Goal: Task Accomplishment & Management: Manage account settings

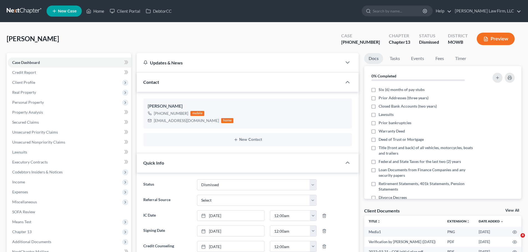
select select "2"
select select "0"
click at [96, 7] on link "Home" at bounding box center [95, 11] width 24 height 10
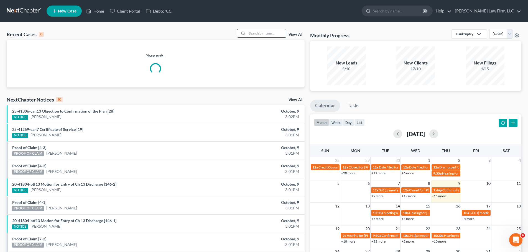
click at [266, 30] on input "search" at bounding box center [266, 33] width 39 height 8
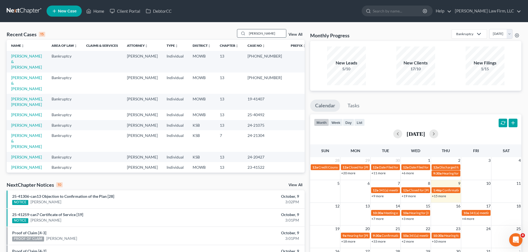
type input "[PERSON_NAME]"
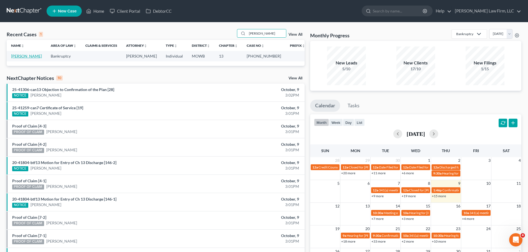
click at [26, 56] on link "[PERSON_NAME]" at bounding box center [26, 56] width 31 height 5
select select "4"
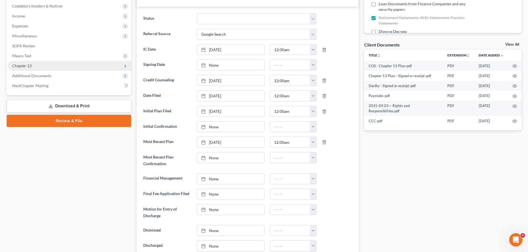
scroll to position [684, 0]
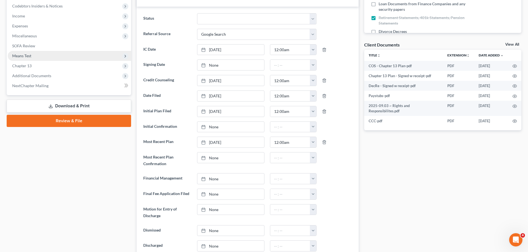
click at [34, 57] on span "Means Test" at bounding box center [69, 56] width 123 height 10
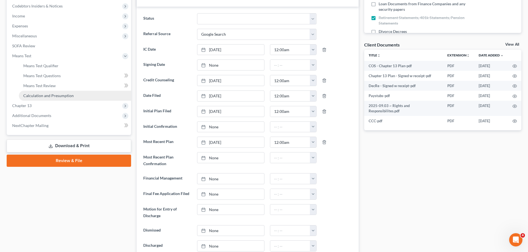
click at [46, 96] on span "Calculation and Presumption" at bounding box center [48, 95] width 50 height 5
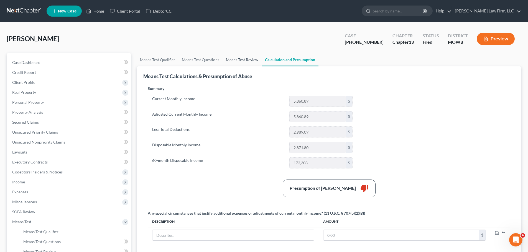
click at [246, 60] on link "Means Test Review" at bounding box center [241, 59] width 39 height 13
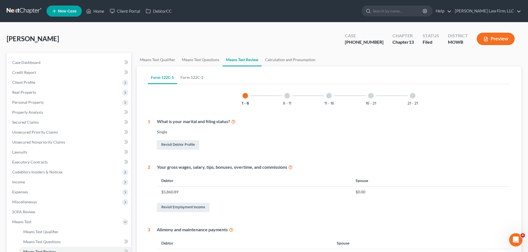
click at [489, 34] on button "Preview" at bounding box center [495, 39] width 38 height 12
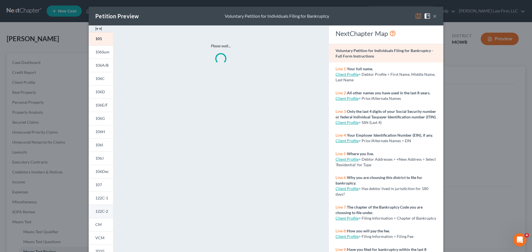
click at [98, 212] on span "122C-2" at bounding box center [101, 211] width 13 height 5
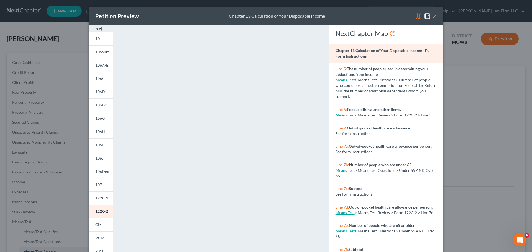
click at [433, 16] on button "×" at bounding box center [435, 16] width 4 height 7
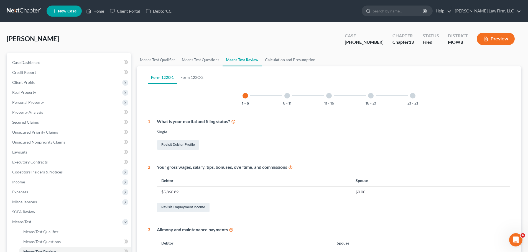
click at [498, 41] on button "Preview" at bounding box center [495, 39] width 38 height 12
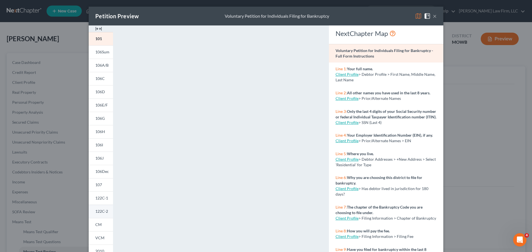
click at [96, 212] on span "122C-2" at bounding box center [101, 211] width 13 height 5
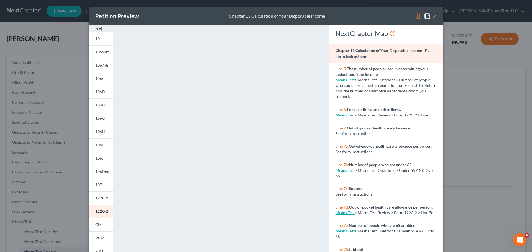
click at [433, 17] on button "×" at bounding box center [435, 16] width 4 height 7
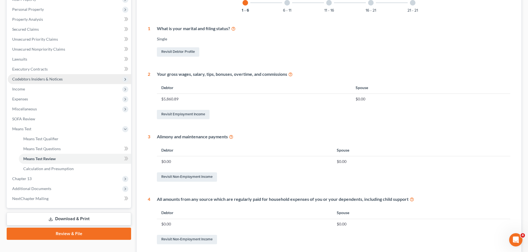
scroll to position [166, 0]
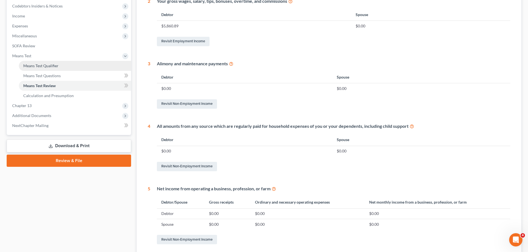
click at [63, 66] on link "Means Test Qualifier" at bounding box center [75, 66] width 112 height 10
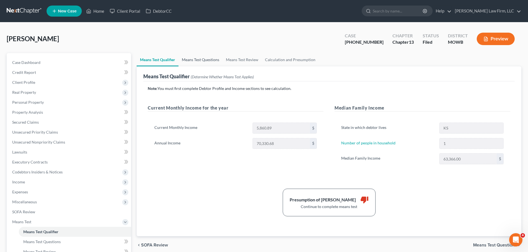
click at [207, 61] on link "Means Test Questions" at bounding box center [200, 59] width 44 height 13
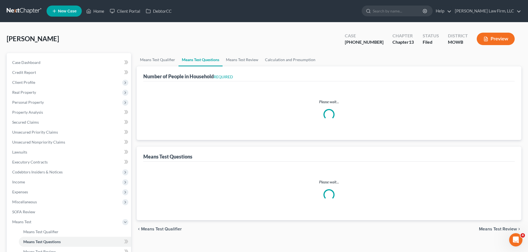
select select "1"
select select "60"
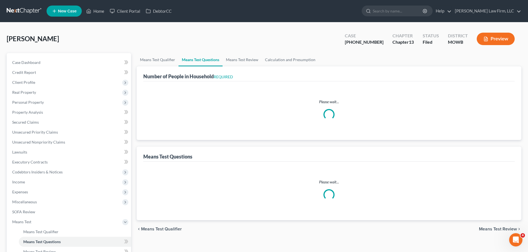
select select "1"
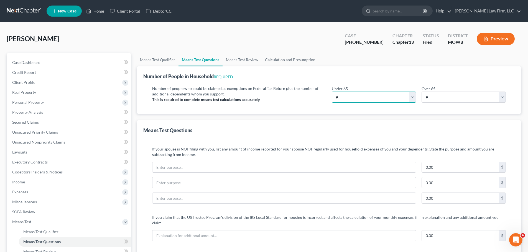
click at [411, 94] on select "# 0 1 2 3 4 5 6 7 8 9 10" at bounding box center [373, 97] width 84 height 11
select select "1"
click at [331, 92] on select "# 0 1 2 3 4 5 6 7 8 9 10" at bounding box center [373, 97] width 84 height 11
click at [308, 58] on link "Calculation and Presumption" at bounding box center [289, 59] width 57 height 13
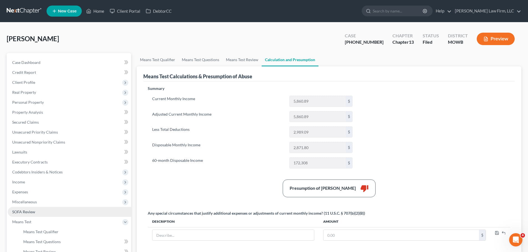
click at [37, 213] on link "SOFA Review" at bounding box center [69, 212] width 123 height 10
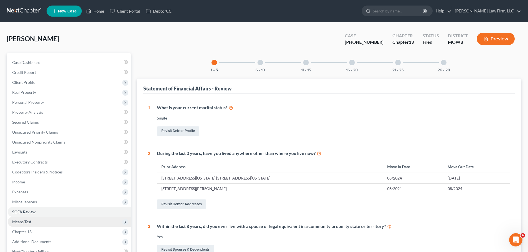
click at [45, 224] on span "Means Test" at bounding box center [69, 222] width 123 height 10
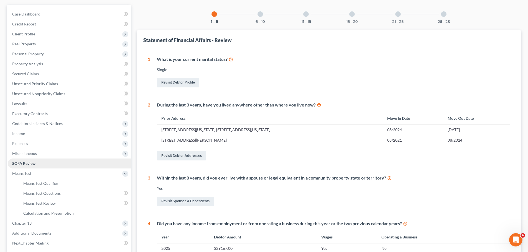
scroll to position [111, 0]
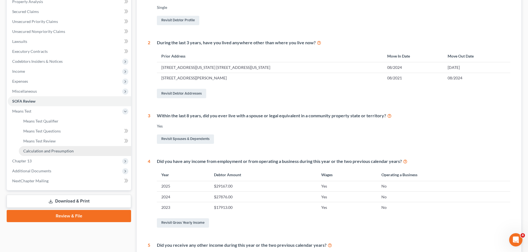
click at [67, 151] on span "Calculation and Presumption" at bounding box center [48, 151] width 50 height 5
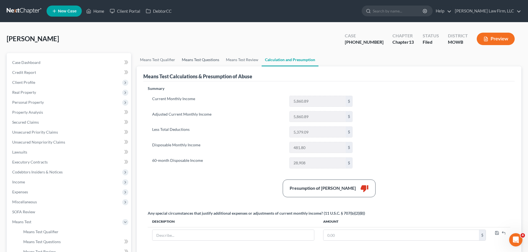
click at [211, 61] on link "Means Test Questions" at bounding box center [200, 59] width 44 height 13
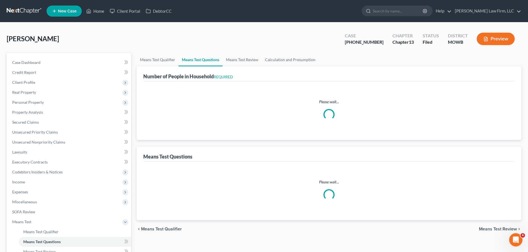
select select "1"
select select "60"
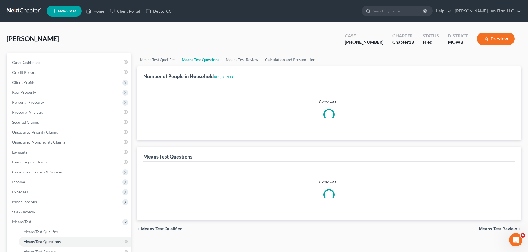
select select "1"
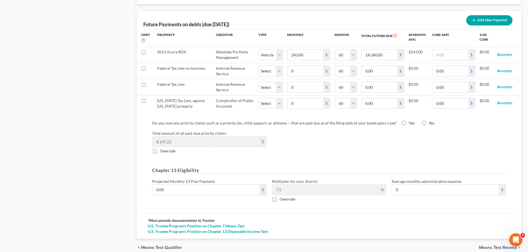
scroll to position [554, 0]
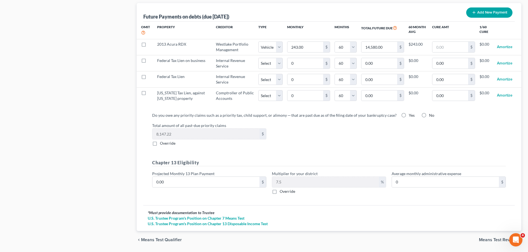
click at [408, 113] on label "Yes" at bounding box center [411, 116] width 6 height 6
click at [411, 113] on input "Yes" at bounding box center [413, 115] width 4 height 4
radio input "true"
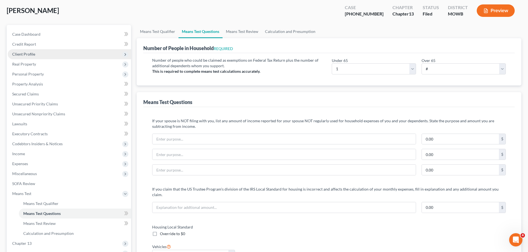
scroll to position [28, 0]
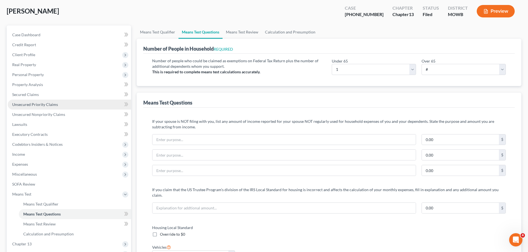
click at [55, 104] on span "Unsecured Priority Claims" at bounding box center [35, 104] width 46 height 5
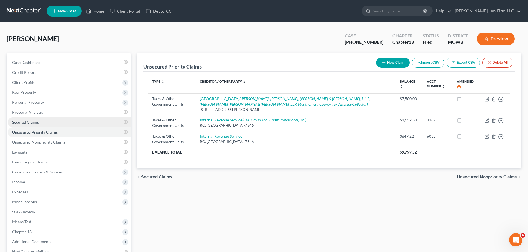
click at [38, 122] on span "Secured Claims" at bounding box center [25, 122] width 27 height 5
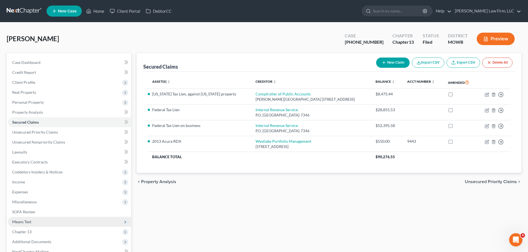
click at [41, 223] on span "Means Test" at bounding box center [69, 222] width 123 height 10
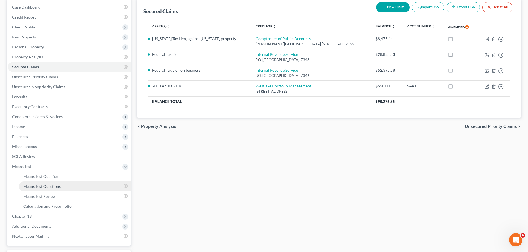
click at [61, 183] on link "Means Test Questions" at bounding box center [75, 187] width 112 height 10
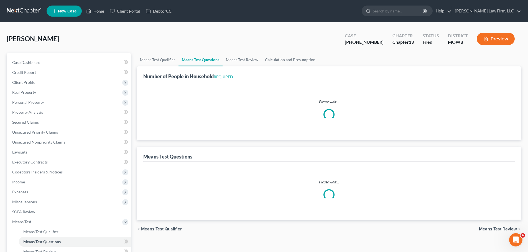
select select "1"
select select "60"
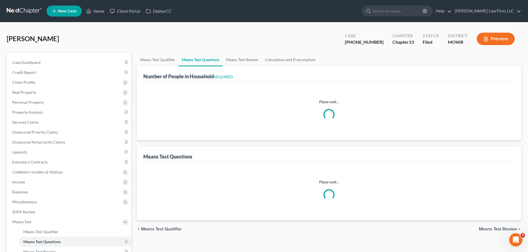
select select "1"
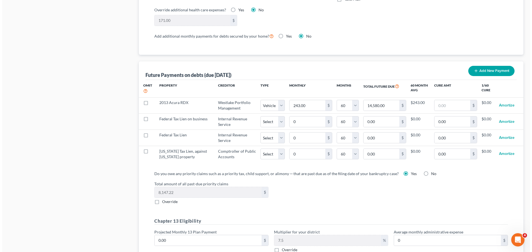
scroll to position [498, 0]
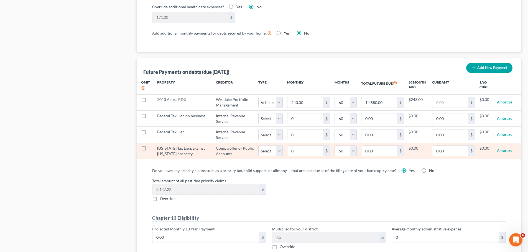
click at [149, 150] on label at bounding box center [149, 150] width 0 height 0
click at [151, 146] on input "checkbox" at bounding box center [153, 148] width 4 height 4
checkbox input "true"
select select "60"
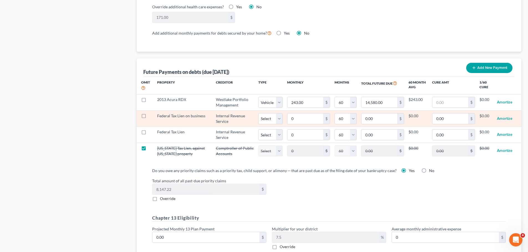
click at [149, 117] on label at bounding box center [149, 117] width 0 height 0
click at [151, 113] on input "checkbox" at bounding box center [153, 115] width 4 height 4
checkbox input "true"
select select "60"
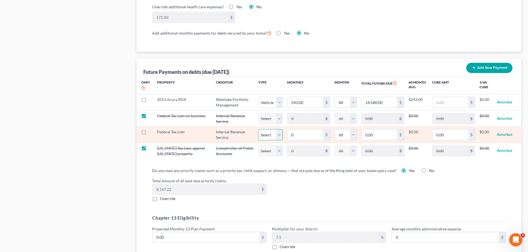
click at [276, 129] on select "Select Home Vehicle Other" at bounding box center [270, 134] width 24 height 11
select select "2"
click at [258, 129] on select "Select Home Vehicle Other" at bounding box center [270, 134] width 24 height 11
select select "2"
select select "60"
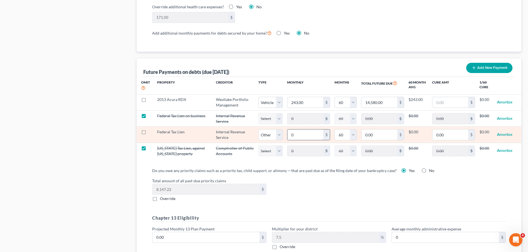
click at [295, 130] on input "0" at bounding box center [305, 135] width 36 height 11
click at [375, 133] on input "0.00" at bounding box center [379, 135] width 36 height 11
type input "288"
select select "2"
select select "60"
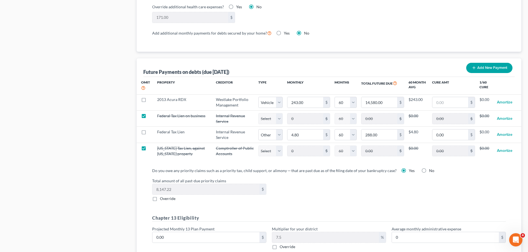
select select "2"
select select "60"
select select "2"
select select "60"
click at [384, 131] on input "288.00" at bounding box center [379, 135] width 36 height 11
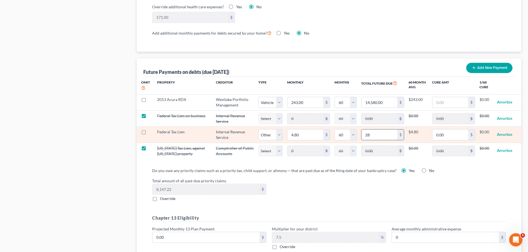
type input "288"
select select "2"
select select "60"
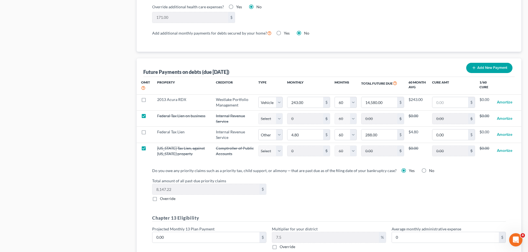
select select "2"
select select "60"
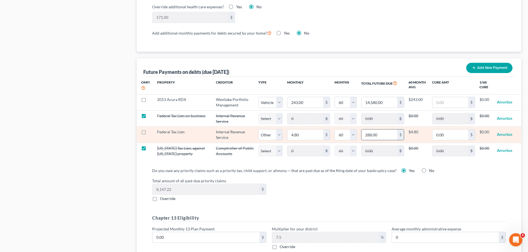
click at [378, 130] on input "288.00" at bounding box center [379, 135] width 36 height 11
type input "288"
select select "2"
select select "60"
click at [377, 130] on input "288.00" at bounding box center [379, 135] width 36 height 11
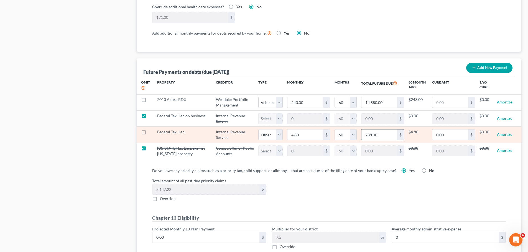
click at [377, 130] on input "288.00" at bounding box center [379, 135] width 36 height 11
type input "288"
select select "2"
select select "60"
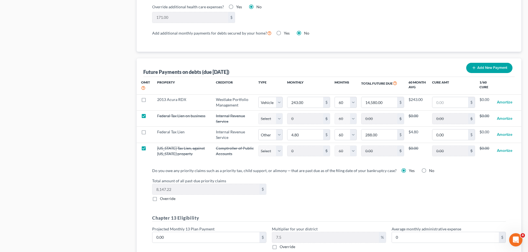
select select "2"
select select "60"
select select "2"
select select "60"
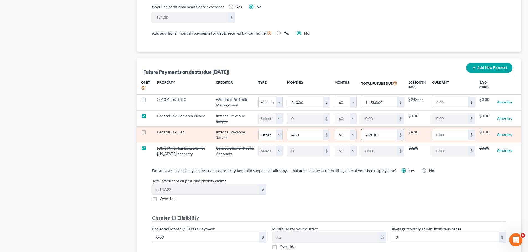
click at [380, 130] on input "288.00" at bounding box center [379, 135] width 36 height 11
type input "288"
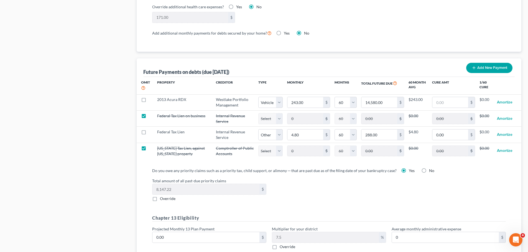
select select "2"
select select "60"
select select "2"
select select "60"
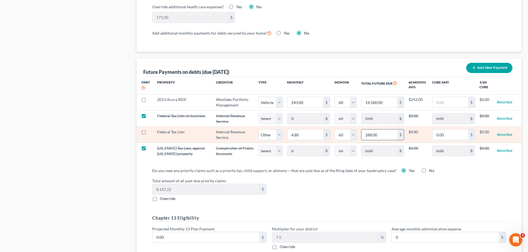
click at [379, 130] on input "288.00" at bounding box center [379, 135] width 36 height 11
paste input "55.53"
type input "28,855.53"
select select "2"
select select "60"
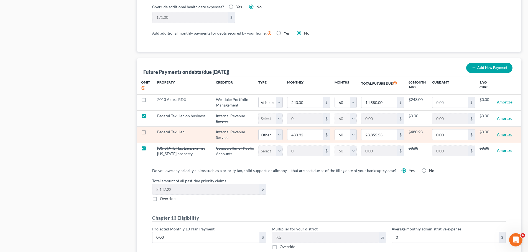
click at [504, 129] on button "Amortize" at bounding box center [505, 134] width 16 height 11
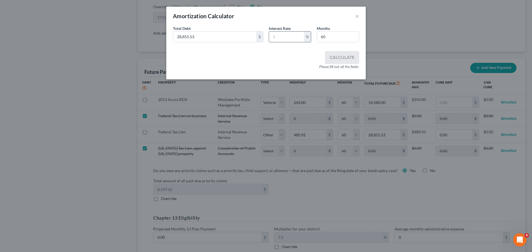
click at [283, 36] on input "text" at bounding box center [286, 37] width 35 height 11
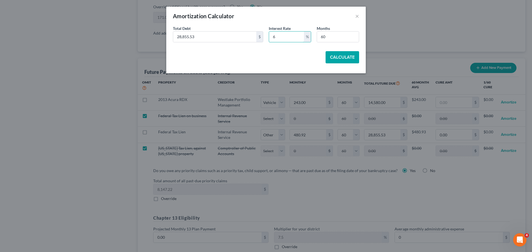
type input "6"
click at [345, 56] on button "Calculate" at bounding box center [342, 57] width 34 height 12
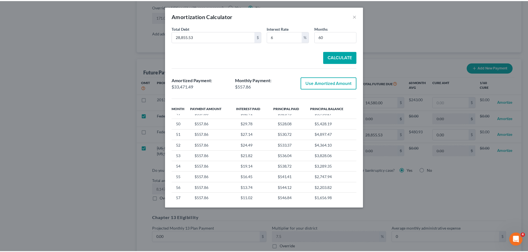
scroll to position [554, 0]
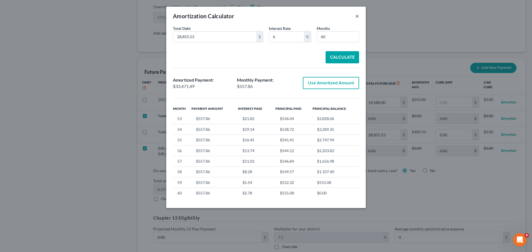
click at [356, 15] on button "×" at bounding box center [357, 16] width 4 height 7
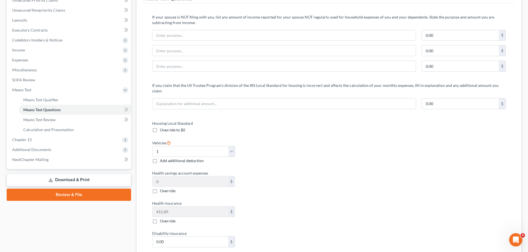
scroll to position [83, 0]
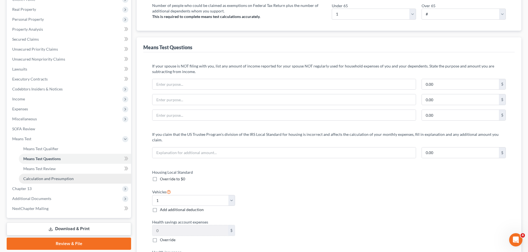
click at [62, 179] on span "Calculation and Presumption" at bounding box center [48, 178] width 50 height 5
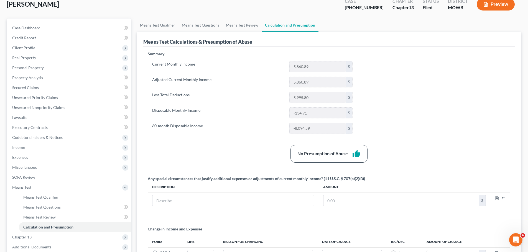
scroll to position [23, 0]
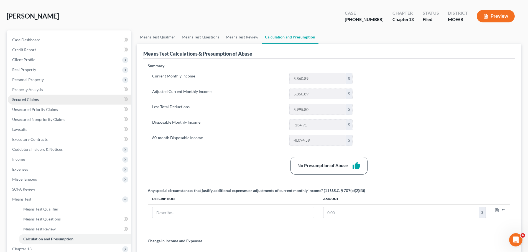
click at [43, 96] on link "Secured Claims" at bounding box center [69, 100] width 123 height 10
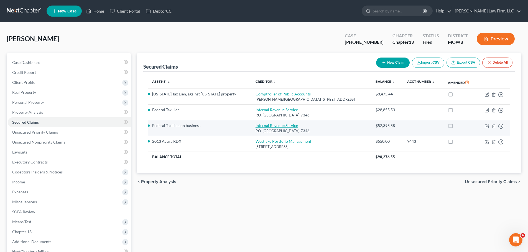
click at [255, 127] on link "Internal Revenue Service" at bounding box center [276, 125] width 42 height 5
select select "39"
select select "2"
select select "3"
select select "1"
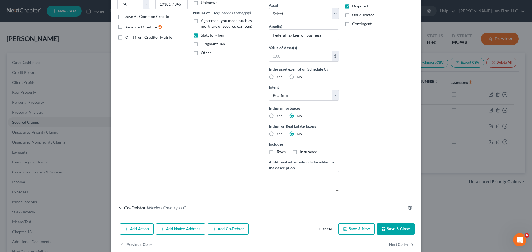
scroll to position [104, 0]
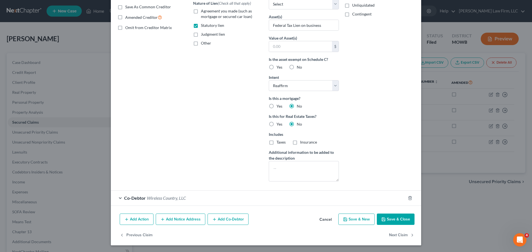
click at [393, 223] on button "Save & Close" at bounding box center [396, 220] width 38 height 12
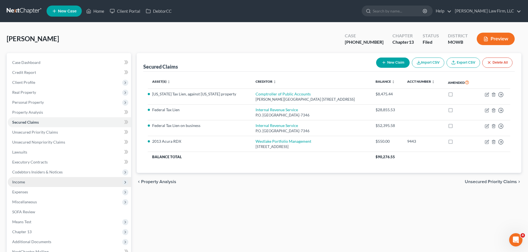
scroll to position [62, 0]
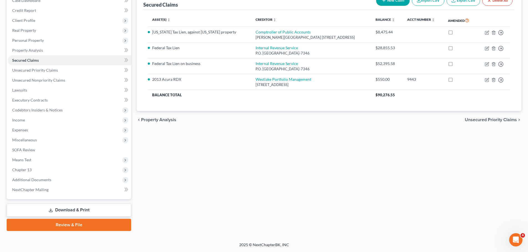
click at [66, 210] on link "Download & Print" at bounding box center [69, 210] width 124 height 13
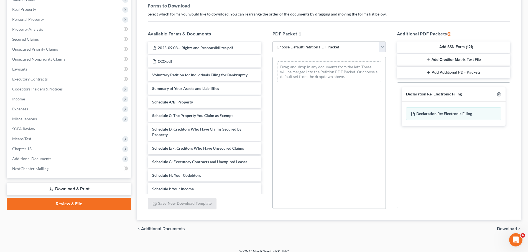
scroll to position [191, 0]
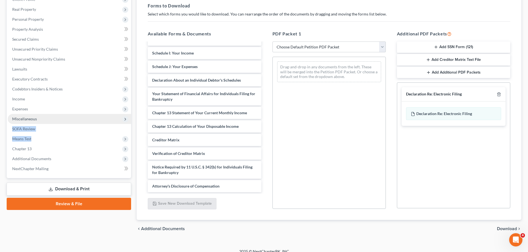
drag, startPoint x: 39, startPoint y: 138, endPoint x: 83, endPoint y: 119, distance: 48.0
click at [83, 119] on ul "Case Dashboard Payments Invoices Payments Payments Credit Report Client Profile" at bounding box center [69, 74] width 123 height 199
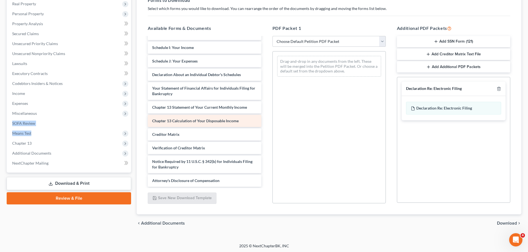
scroll to position [90, 0]
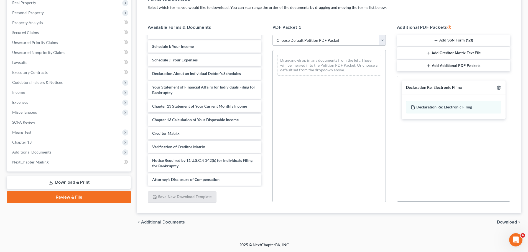
click at [319, 144] on div "Drag-and-drop in any documents from the left. These will be merged into the Pet…" at bounding box center [328, 126] width 113 height 152
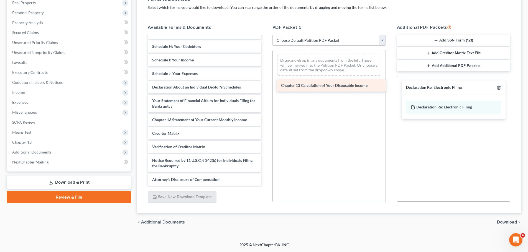
drag, startPoint x: 209, startPoint y: 119, endPoint x: 337, endPoint y: 85, distance: 133.3
click at [265, 85] on div "Chapter 13 Calculation of Your Disposable Income COS - Chapter 13 Plan-pdf Chap…" at bounding box center [204, 21] width 122 height 327
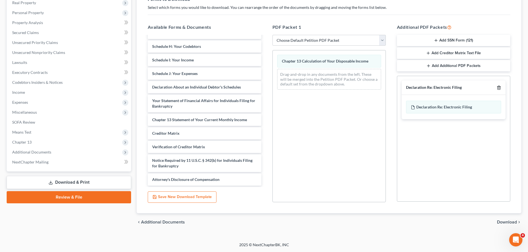
click at [499, 88] on icon "button" at bounding box center [498, 88] width 4 height 4
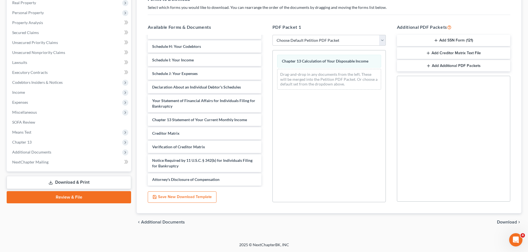
click at [505, 221] on span "Download" at bounding box center [507, 222] width 20 height 4
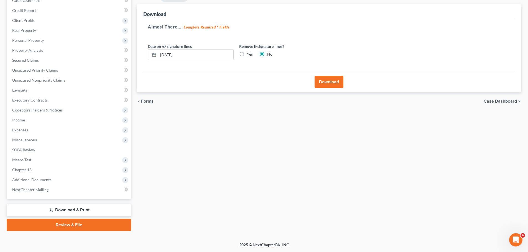
scroll to position [62, 0]
click at [181, 56] on input "[DATE]" at bounding box center [195, 55] width 75 height 11
type input "1"
drag, startPoint x: 248, startPoint y: 54, endPoint x: 301, endPoint y: 66, distance: 54.0
click at [248, 54] on label "Yes" at bounding box center [250, 55] width 6 height 6
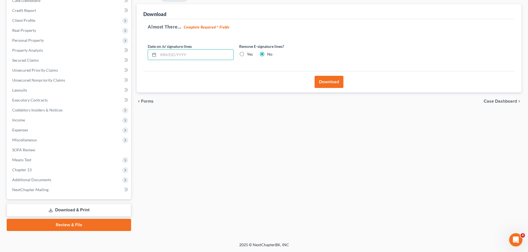
click at [249, 54] on input "Yes" at bounding box center [251, 54] width 4 height 4
radio input "true"
radio input "false"
drag, startPoint x: 334, startPoint y: 82, endPoint x: 331, endPoint y: 83, distance: 3.4
click at [334, 82] on button "Download" at bounding box center [328, 82] width 29 height 12
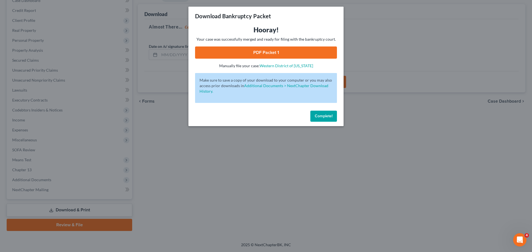
click at [268, 50] on link "PDF Packet 1" at bounding box center [266, 53] width 142 height 12
click at [326, 115] on span "Complete!" at bounding box center [324, 116] width 18 height 5
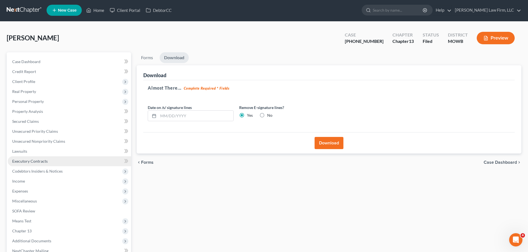
scroll to position [0, 0]
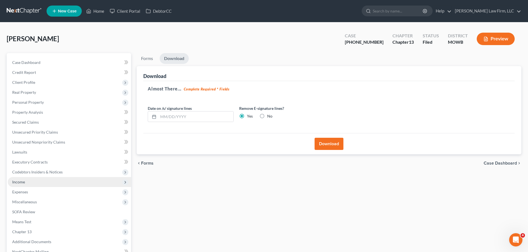
click at [32, 181] on span "Income" at bounding box center [69, 182] width 123 height 10
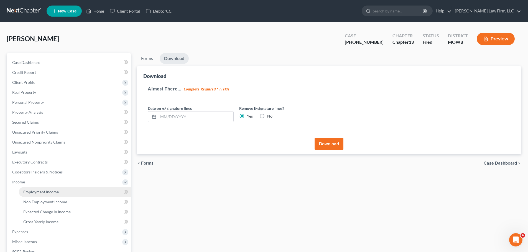
click at [73, 193] on link "Employment Income" at bounding box center [75, 192] width 112 height 10
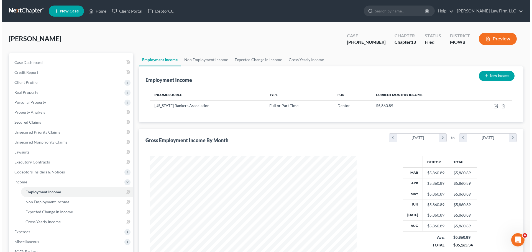
scroll to position [103, 218]
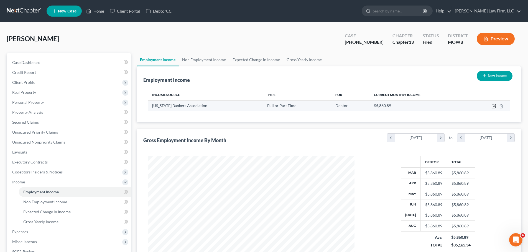
click at [493, 106] on icon "button" at bounding box center [493, 106] width 4 height 4
select select "0"
select select "17"
select select "0"
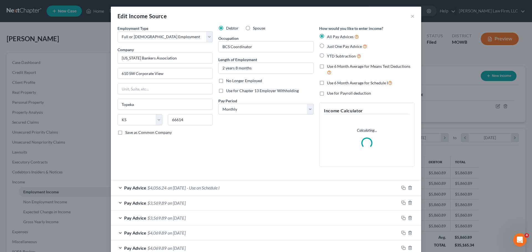
scroll to position [104, 220]
click at [220, 189] on span "- Use on Schedule I" at bounding box center [203, 187] width 33 height 5
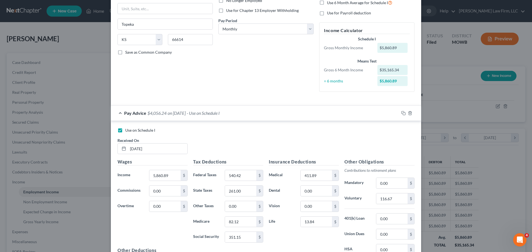
scroll to position [116, 0]
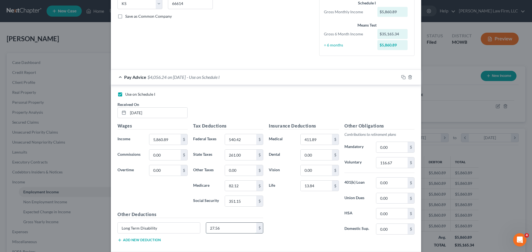
click at [222, 227] on input "27.56" at bounding box center [231, 228] width 50 height 11
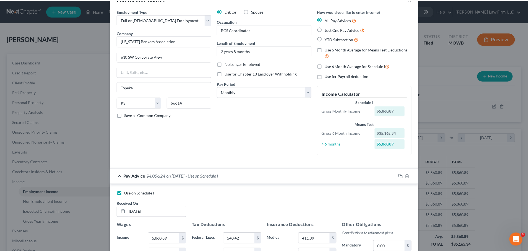
scroll to position [0, 0]
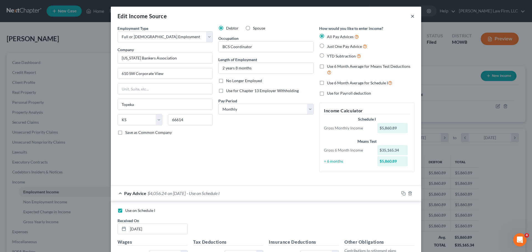
click at [410, 16] on button "×" at bounding box center [412, 16] width 4 height 7
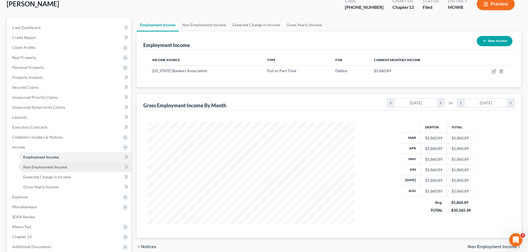
scroll to position [102, 0]
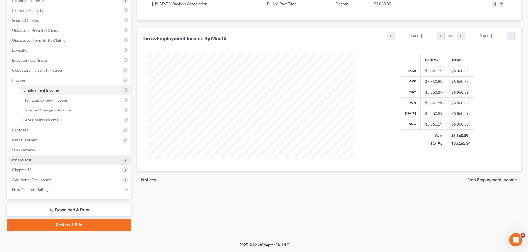
click at [35, 162] on span "Means Test" at bounding box center [69, 160] width 123 height 10
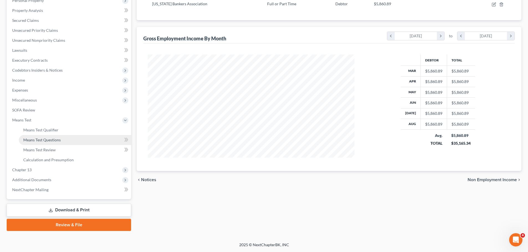
click at [58, 140] on span "Means Test Questions" at bounding box center [41, 140] width 37 height 5
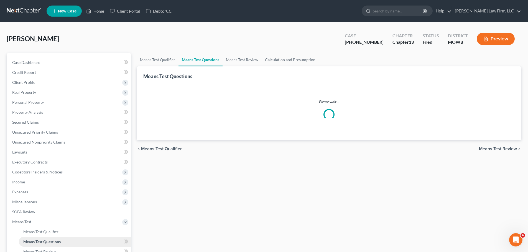
select select "1"
select select "60"
select select "2"
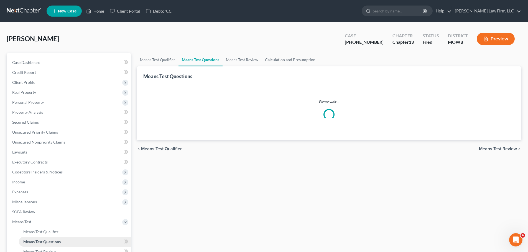
select select "60"
select select "1"
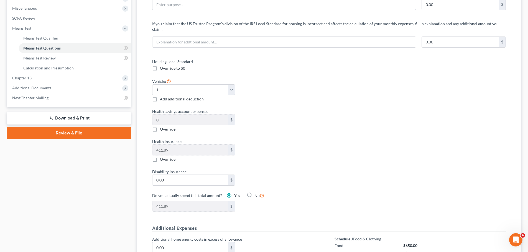
scroll to position [222, 0]
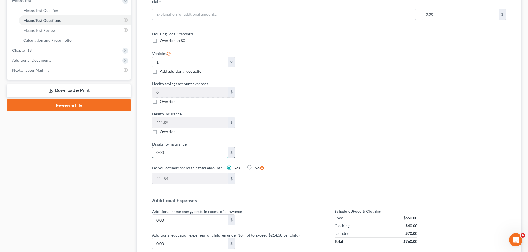
click at [197, 147] on input "0.00" at bounding box center [190, 152] width 76 height 11
paste input "27.56"
type input "27.56"
type input "439.45"
type input "27.56"
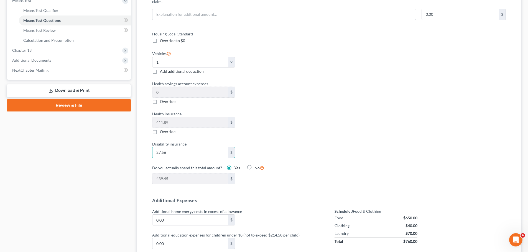
click at [335, 111] on div "Housing Local Standard Override to $0 Vehicles Select 0 1 2 3 4 5 Add additiona…" at bounding box center [328, 111] width 364 height 160
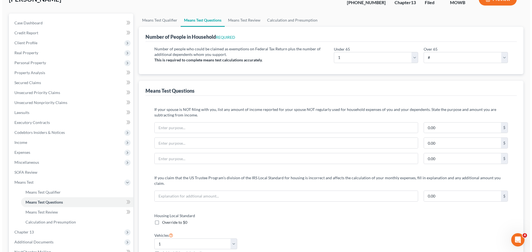
scroll to position [0, 0]
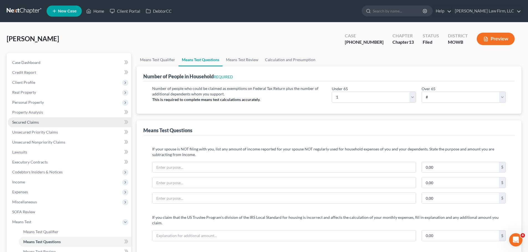
click at [35, 120] on span "Secured Claims" at bounding box center [25, 122] width 27 height 5
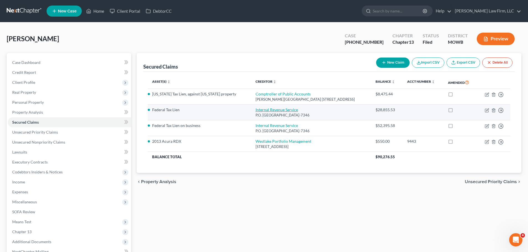
click at [266, 108] on link "Internal Revenue Service" at bounding box center [276, 109] width 42 height 5
select select "39"
select select "2"
select select "0"
select select "1"
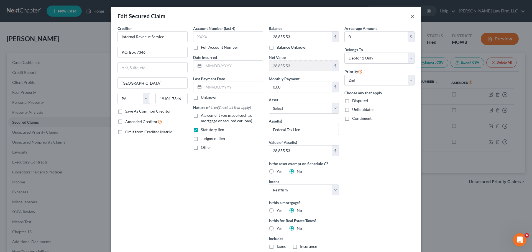
click at [410, 16] on button "×" at bounding box center [412, 16] width 4 height 7
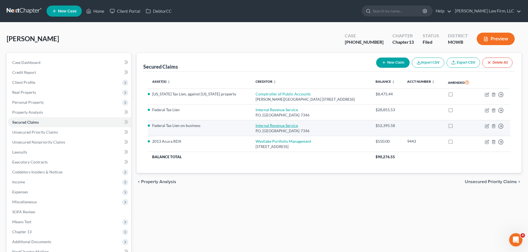
click at [255, 125] on link "Internal Revenue Service" at bounding box center [276, 125] width 42 height 5
select select "39"
select select "0"
select select "2"
select select "3"
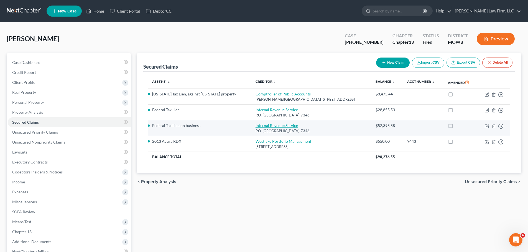
select select "1"
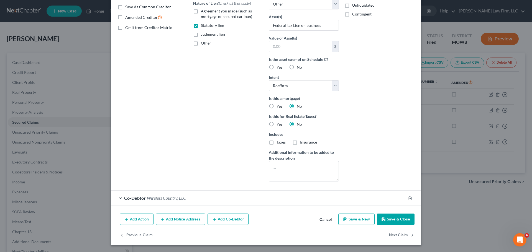
click at [378, 219] on button "Save & Close" at bounding box center [396, 220] width 38 height 12
select select
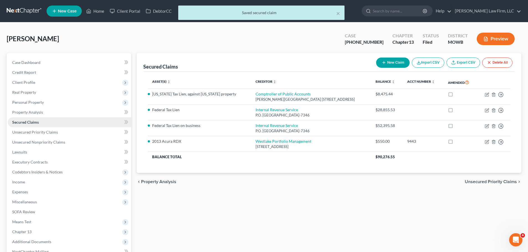
scroll to position [62, 0]
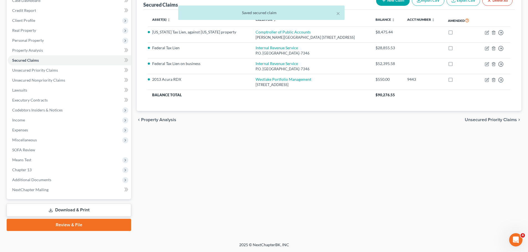
click at [63, 209] on link "Download & Print" at bounding box center [69, 210] width 124 height 13
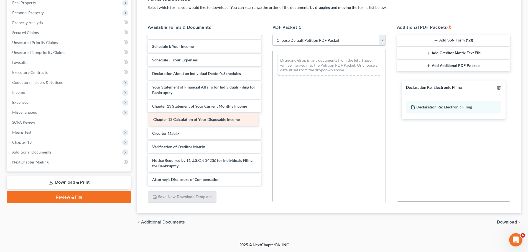
scroll to position [178, 0]
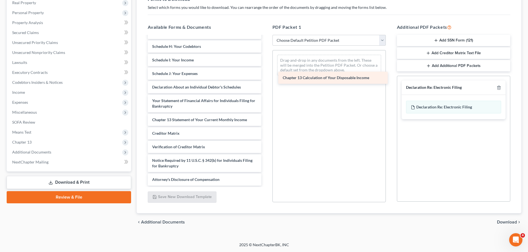
drag, startPoint x: 212, startPoint y: 121, endPoint x: 343, endPoint y: 79, distance: 137.1
click at [265, 79] on div "Chapter 13 Calculation of Your Disposable Income COS - Chapter 13 Plan-pdf Chap…" at bounding box center [204, 21] width 122 height 327
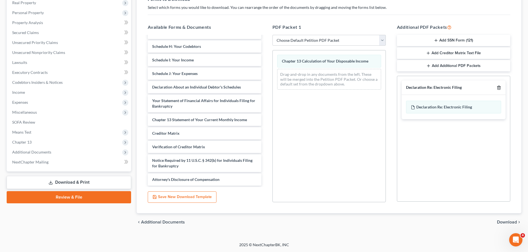
click at [498, 87] on polyline "button" at bounding box center [498, 87] width 3 height 0
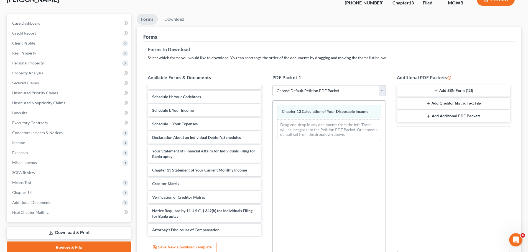
scroll to position [90, 0]
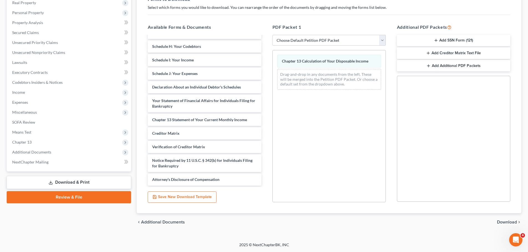
click at [506, 222] on span "Download" at bounding box center [507, 222] width 20 height 4
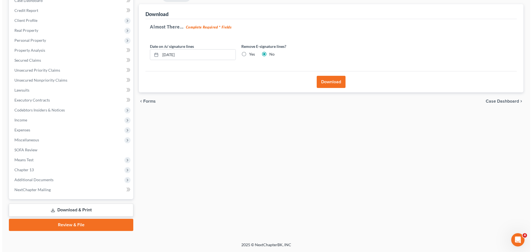
scroll to position [62, 0]
drag, startPoint x: 234, startPoint y: 49, endPoint x: 240, endPoint y: 52, distance: 6.3
click at [234, 48] on div "Date on /s/ signature lines [DATE]" at bounding box center [190, 51] width 91 height 17
click at [247, 52] on label "Yes" at bounding box center [250, 55] width 6 height 6
click at [249, 52] on input "Yes" at bounding box center [251, 54] width 4 height 4
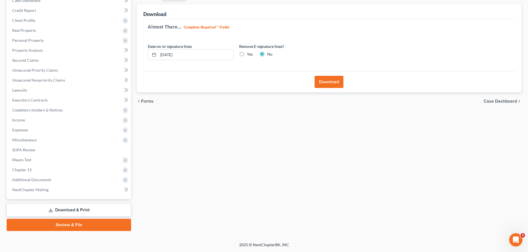
radio input "true"
radio input "false"
drag, startPoint x: 216, startPoint y: 56, endPoint x: 120, endPoint y: 56, distance: 95.5
click at [120, 56] on div "Petition Navigation Case Dashboard Payments Invoices Payments Payments Credit R…" at bounding box center [264, 111] width 520 height 240
click at [329, 80] on button "Download" at bounding box center [328, 82] width 29 height 12
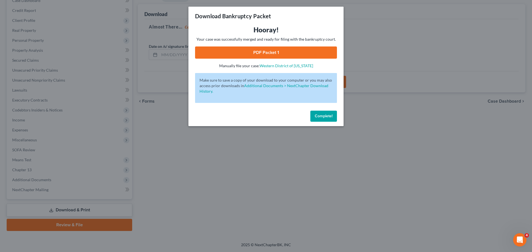
click at [282, 52] on link "PDF Packet 1" at bounding box center [266, 53] width 142 height 12
click at [333, 118] on button "Complete!" at bounding box center [323, 116] width 27 height 11
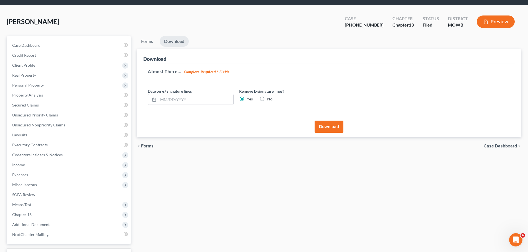
scroll to position [0, 0]
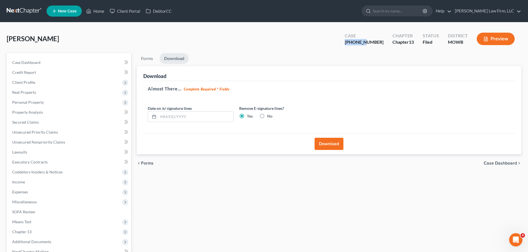
drag, startPoint x: 358, startPoint y: 45, endPoint x: 376, endPoint y: 42, distance: 18.8
click at [376, 42] on div "[PHONE_NUMBER]" at bounding box center [363, 42] width 39 height 6
copy div "25-41472"
click at [48, 86] on span "Client Profile" at bounding box center [69, 83] width 123 height 10
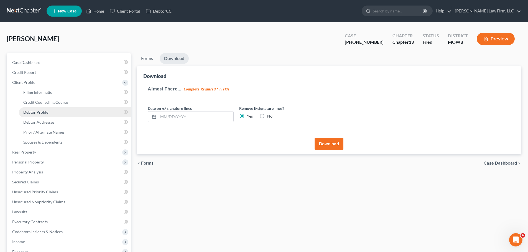
click at [60, 113] on link "Debtor Profile" at bounding box center [75, 112] width 112 height 10
select select "0"
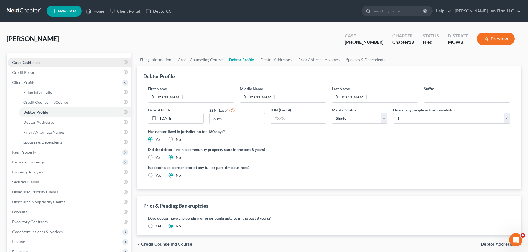
click at [42, 66] on link "Case Dashboard" at bounding box center [69, 63] width 123 height 10
select select "4"
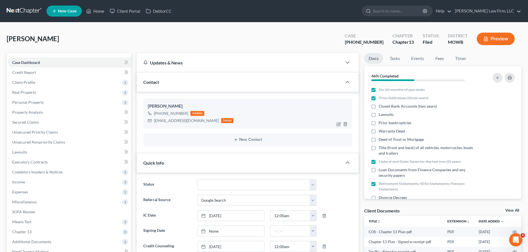
scroll to position [684, 0]
drag, startPoint x: 195, startPoint y: 123, endPoint x: 149, endPoint y: 128, distance: 46.3
click at [149, 128] on div "[PERSON_NAME] [PHONE_NUMBER] mobile [EMAIL_ADDRESS][DOMAIN_NAME] home" at bounding box center [247, 114] width 209 height 30
copy div "[EMAIL_ADDRESS][DOMAIN_NAME]"
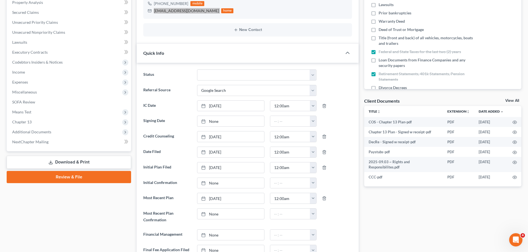
scroll to position [111, 0]
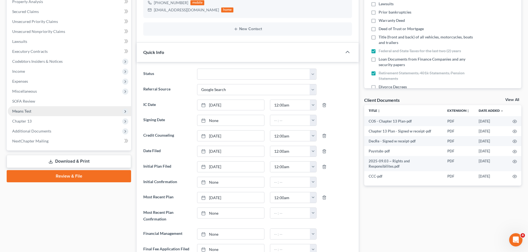
click at [37, 109] on span "Means Test" at bounding box center [69, 111] width 123 height 10
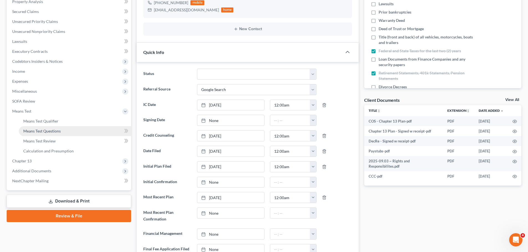
click at [63, 129] on link "Means Test Questions" at bounding box center [75, 131] width 112 height 10
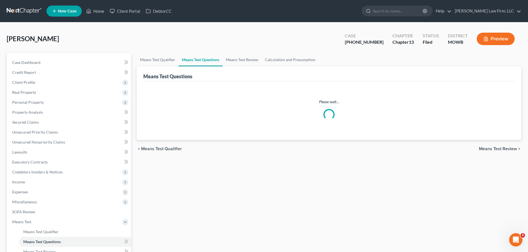
select select "1"
select select "60"
select select "2"
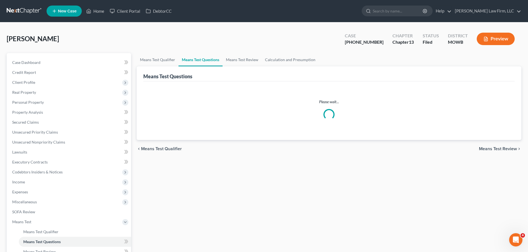
select select "60"
select select "1"
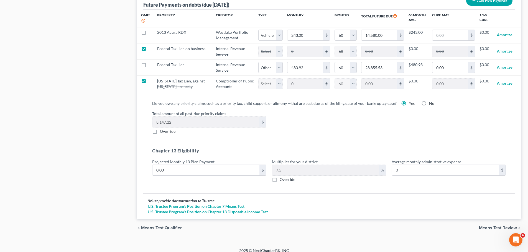
scroll to position [566, 0]
click at [232, 166] on input "0.00" at bounding box center [205, 170] width 107 height 11
type input "9"
type input "0.67"
type input "94"
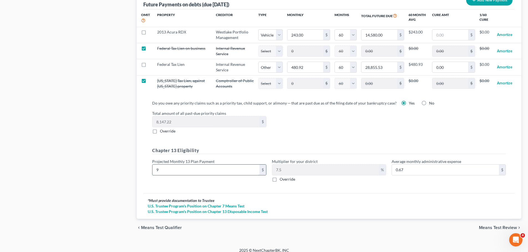
type input "7.05"
type input "940"
type input "70.50"
type input "940"
click at [277, 147] on h5 "Chapter 13 Eligibility" at bounding box center [328, 150] width 353 height 7
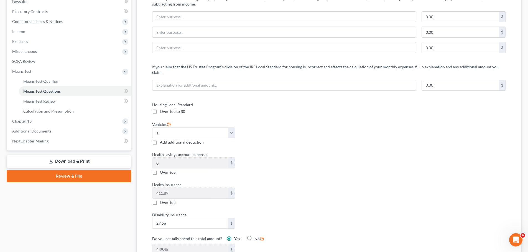
scroll to position [0, 0]
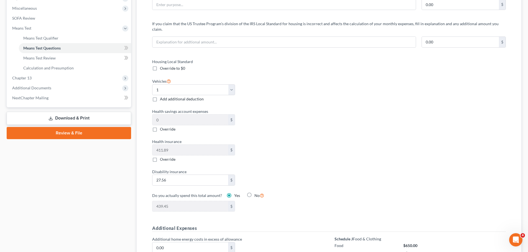
click at [61, 117] on link "Download & Print" at bounding box center [69, 118] width 124 height 13
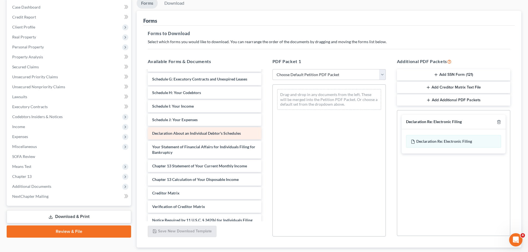
scroll to position [166, 0]
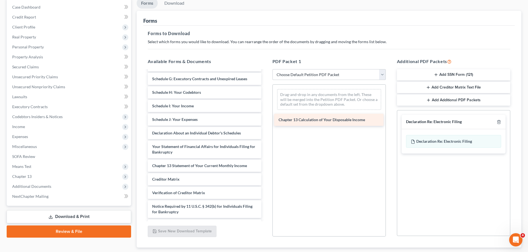
drag, startPoint x: 217, startPoint y: 180, endPoint x: 343, endPoint y: 120, distance: 139.6
click at [265, 120] on div "Chapter 13 Calculation of Your Disposable Income COS - Chapter 13 Plan-pdf Chap…" at bounding box center [204, 67] width 122 height 327
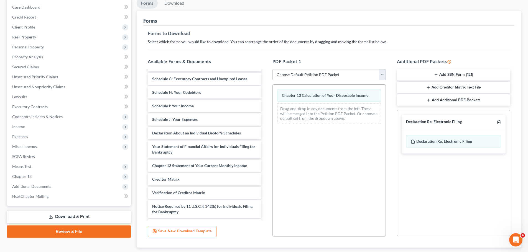
click at [499, 122] on line "button" at bounding box center [499, 122] width 0 height 1
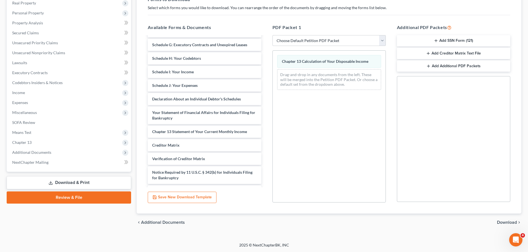
scroll to position [90, 0]
click at [500, 220] on span "Download" at bounding box center [507, 222] width 20 height 4
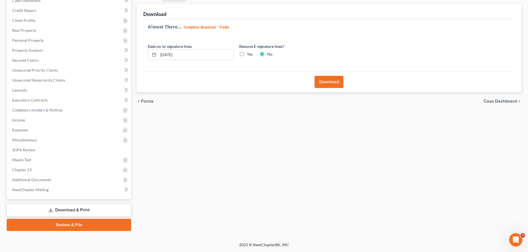
scroll to position [62, 0]
click at [247, 55] on label "Yes" at bounding box center [250, 55] width 6 height 6
click at [249, 55] on input "Yes" at bounding box center [251, 54] width 4 height 4
radio input "true"
radio input "false"
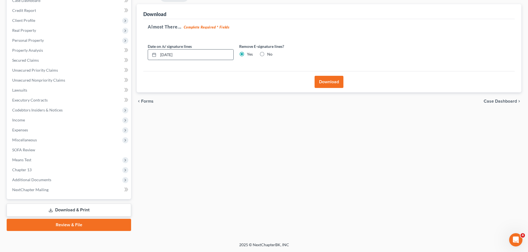
click at [206, 56] on input "[DATE]" at bounding box center [195, 55] width 75 height 11
type input "1"
click at [322, 82] on button "Download" at bounding box center [328, 82] width 29 height 12
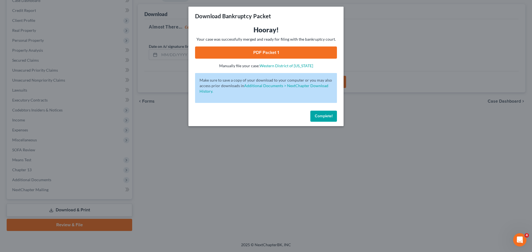
click at [278, 51] on link "PDF Packet 1" at bounding box center [266, 53] width 142 height 12
drag, startPoint x: 333, startPoint y: 115, endPoint x: 243, endPoint y: 107, distance: 91.3
click at [333, 115] on button "Complete!" at bounding box center [323, 116] width 27 height 11
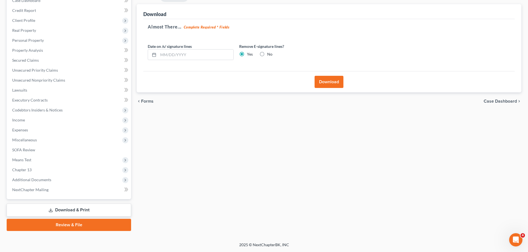
scroll to position [0, 0]
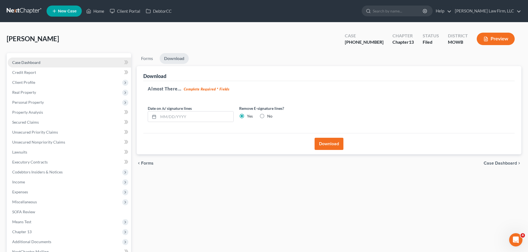
click at [42, 61] on link "Case Dashboard" at bounding box center [69, 63] width 123 height 10
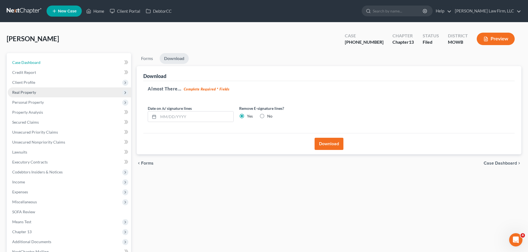
select select "4"
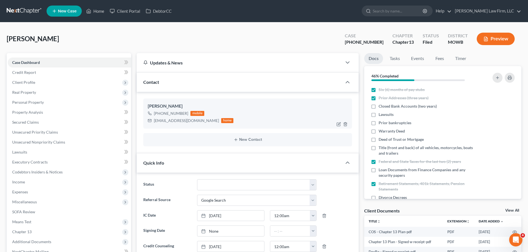
scroll to position [684, 0]
drag, startPoint x: 196, startPoint y: 122, endPoint x: 154, endPoint y: 124, distance: 41.6
click at [154, 124] on div "[PERSON_NAME] [PHONE_NUMBER] mobile [EMAIL_ADDRESS][DOMAIN_NAME] home" at bounding box center [247, 114] width 209 height 30
copy div "[EMAIL_ADDRESS][DOMAIN_NAME]"
click at [95, 13] on link "Home" at bounding box center [95, 11] width 24 height 10
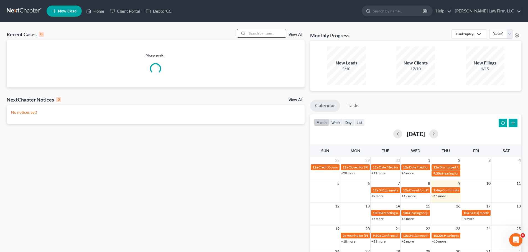
click at [276, 30] on input "search" at bounding box center [266, 33] width 39 height 8
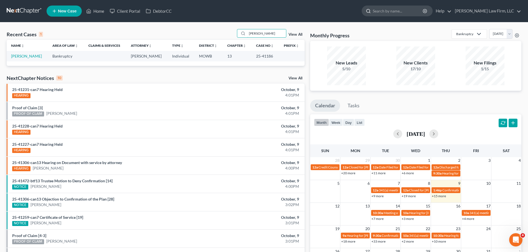
type input "[PERSON_NAME]"
click at [404, 9] on input "search" at bounding box center [397, 11] width 51 height 10
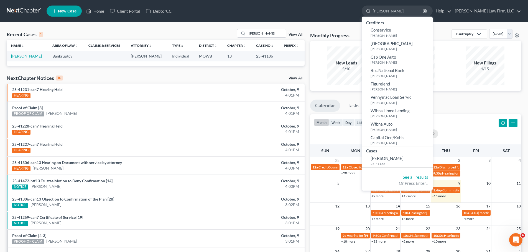
type input "[PERSON_NAME]"
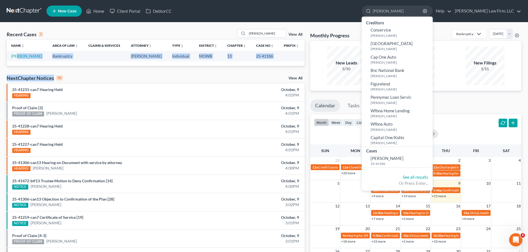
drag, startPoint x: 19, startPoint y: 59, endPoint x: 196, endPoint y: 34, distance: 178.8
click at [99, 70] on div "Recent Cases 1 [PERSON_NAME] View All Name unfold_more expand_more expand_less …" at bounding box center [155, 166] width 303 height 274
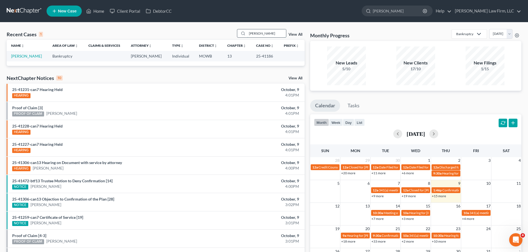
click at [264, 29] on input "[PERSON_NAME]" at bounding box center [266, 33] width 39 height 8
click at [258, 33] on input "[PERSON_NAME]" at bounding box center [266, 33] width 39 height 8
type input "[PERSON_NAME]"
click at [34, 57] on link "[PERSON_NAME]" at bounding box center [26, 56] width 31 height 5
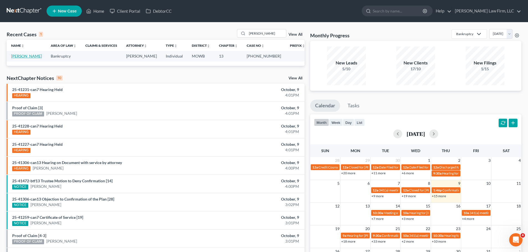
select select "4"
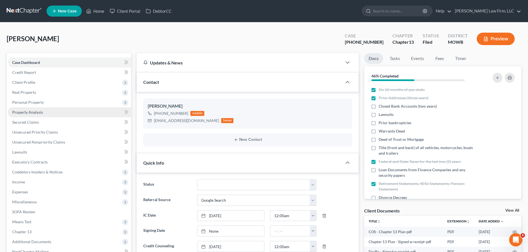
scroll to position [684, 0]
click at [38, 111] on span "Property Analysis" at bounding box center [27, 112] width 31 height 5
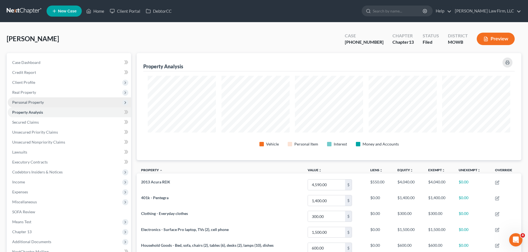
scroll to position [107, 384]
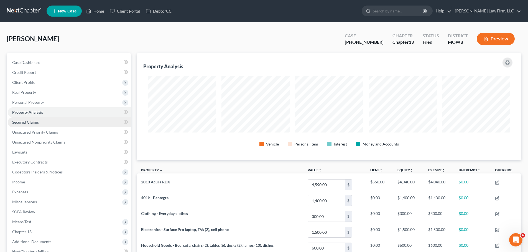
click at [44, 122] on link "Secured Claims" at bounding box center [69, 122] width 123 height 10
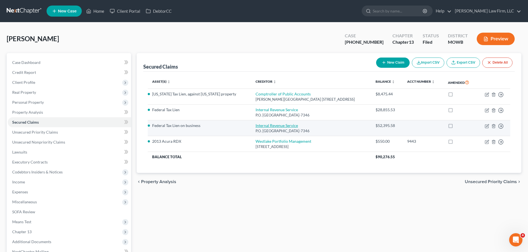
click at [255, 128] on link "Internal Revenue Service" at bounding box center [276, 125] width 42 height 5
select select "39"
select select "2"
select select "3"
select select "1"
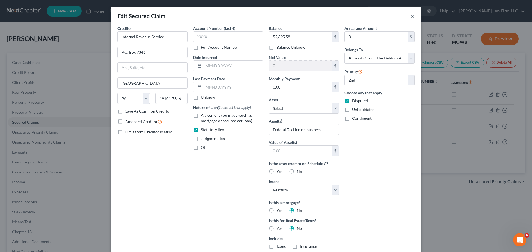
click at [411, 14] on button "×" at bounding box center [412, 16] width 4 height 7
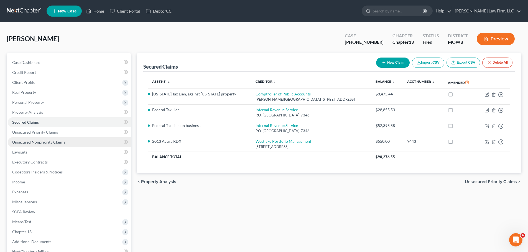
click at [63, 145] on link "Unsecured Nonpriority Claims" at bounding box center [69, 142] width 123 height 10
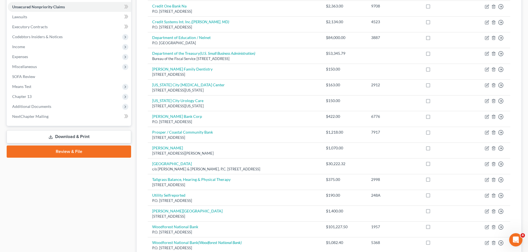
scroll to position [111, 0]
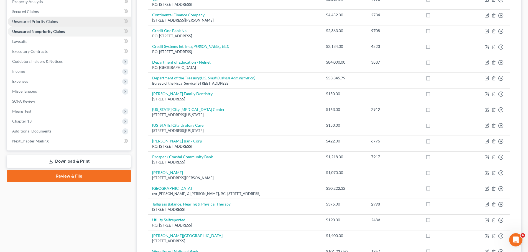
click at [42, 21] on span "Unsecured Priority Claims" at bounding box center [35, 21] width 46 height 5
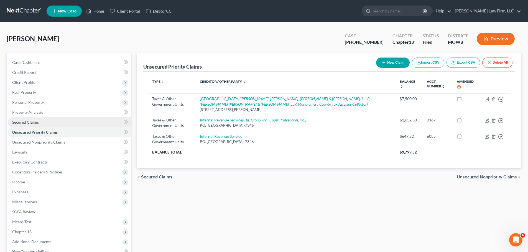
click at [53, 120] on link "Secured Claims" at bounding box center [69, 122] width 123 height 10
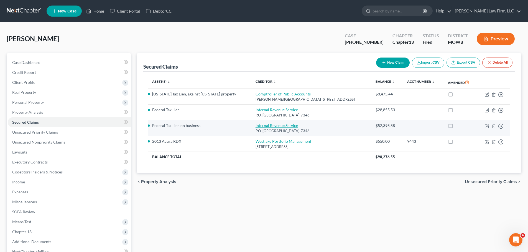
click at [255, 125] on link "Internal Revenue Service" at bounding box center [276, 125] width 42 height 5
select select "39"
select select "0"
select select "2"
select select "3"
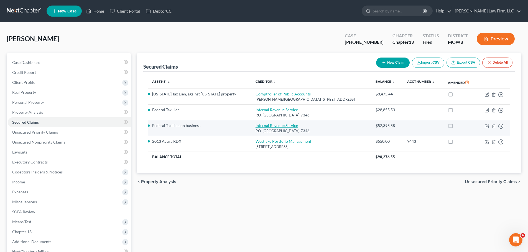
select select "1"
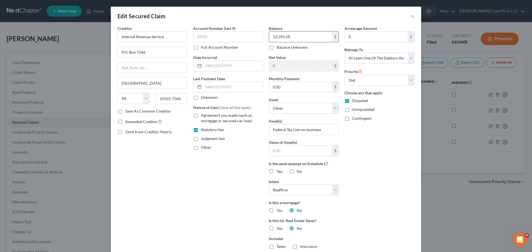
click at [303, 40] on input "52,395.58" at bounding box center [300, 37] width 63 height 11
click at [411, 16] on button "×" at bounding box center [412, 16] width 4 height 7
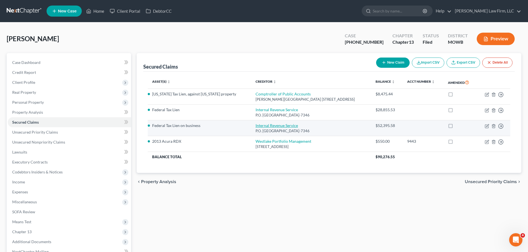
click at [255, 125] on link "Internal Revenue Service" at bounding box center [276, 125] width 42 height 5
select select "39"
select select "0"
select select "2"
select select "3"
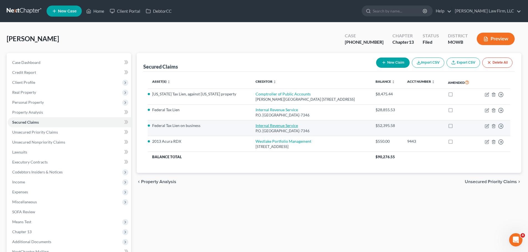
select select "1"
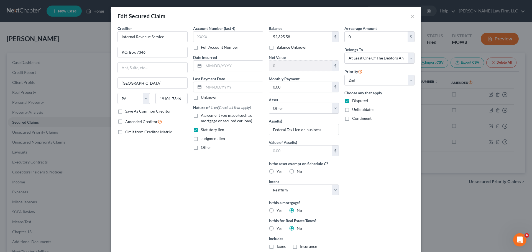
drag, startPoint x: 84, startPoint y: 53, endPoint x: 122, endPoint y: 187, distance: 139.4
click at [84, 53] on div "Edit Secured Claim × Creditor * Internal Revenue Service P.O. [GEOGRAPHIC_DATA]…" at bounding box center [266, 126] width 532 height 252
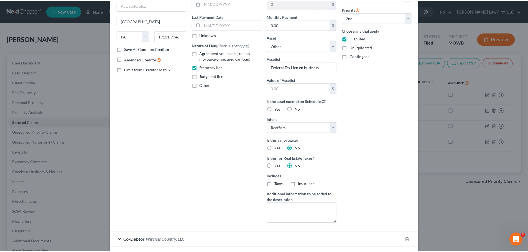
scroll to position [104, 0]
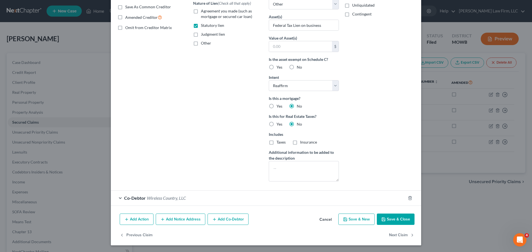
drag, startPoint x: 401, startPoint y: 215, endPoint x: 51, endPoint y: 157, distance: 354.5
click at [400, 215] on button "Save & Close" at bounding box center [396, 220] width 38 height 12
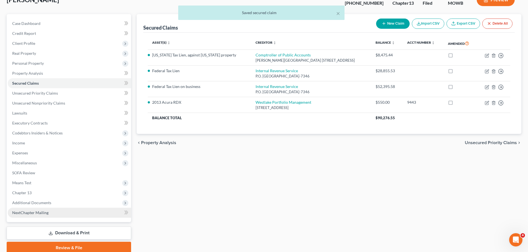
scroll to position [62, 0]
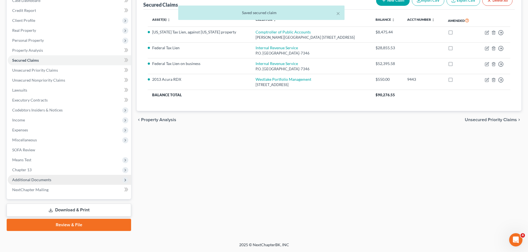
click at [46, 179] on span "Additional Documents" at bounding box center [31, 180] width 39 height 5
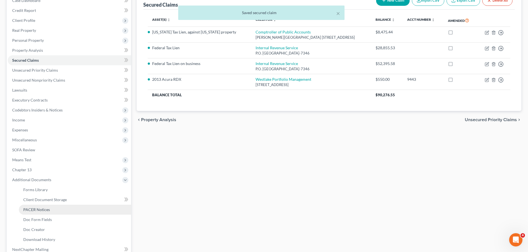
click at [55, 209] on link "PACER Notices" at bounding box center [75, 210] width 112 height 10
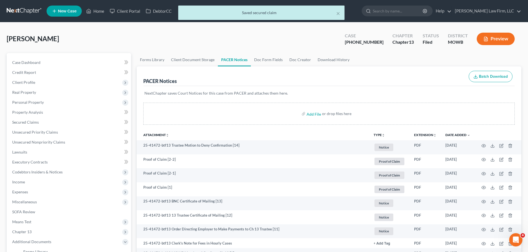
click at [380, 135] on button "TYPE unfold_more" at bounding box center [378, 135] width 11 height 4
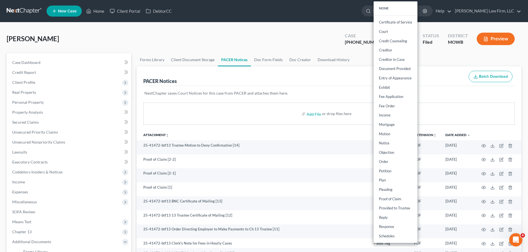
click at [337, 134] on th "Attachment unfold_more expand_more expand_less" at bounding box center [253, 134] width 232 height 11
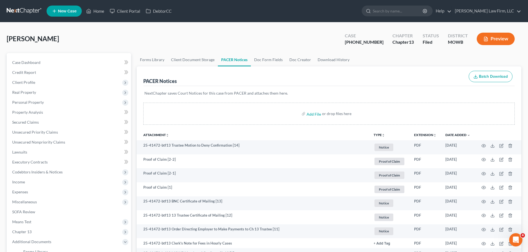
click at [380, 134] on button "TYPE unfold_more" at bounding box center [378, 135] width 11 height 4
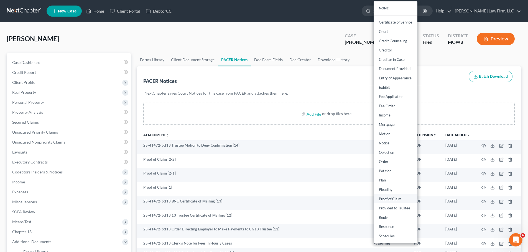
click at [399, 198] on link "Proof of Claim" at bounding box center [395, 198] width 44 height 9
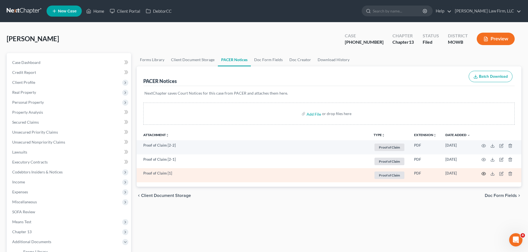
click at [484, 176] on icon "button" at bounding box center [483, 174] width 4 height 4
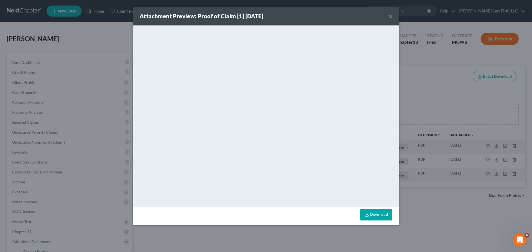
click at [390, 17] on button "×" at bounding box center [390, 16] width 4 height 7
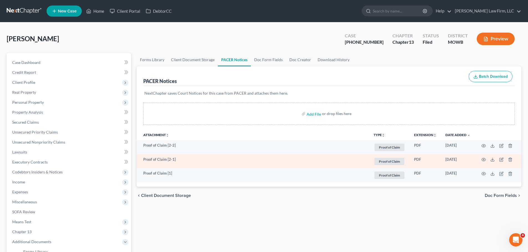
click at [480, 159] on td at bounding box center [497, 162] width 47 height 14
click at [483, 159] on icon "button" at bounding box center [483, 160] width 4 height 4
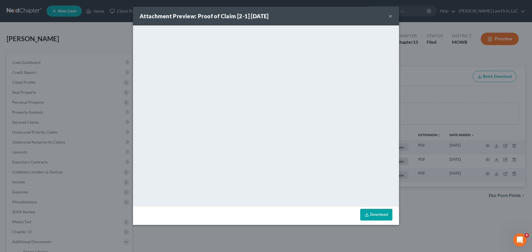
click at [390, 15] on button "×" at bounding box center [390, 16] width 4 height 7
